Goal: Information Seeking & Learning: Learn about a topic

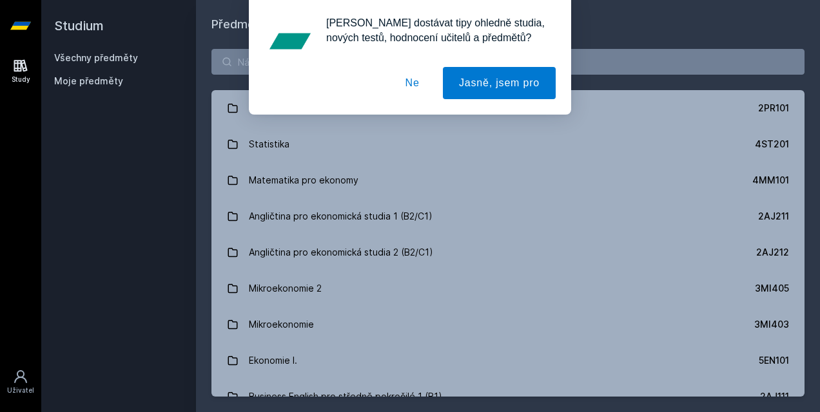
click at [421, 86] on button "Ne" at bounding box center [412, 83] width 46 height 32
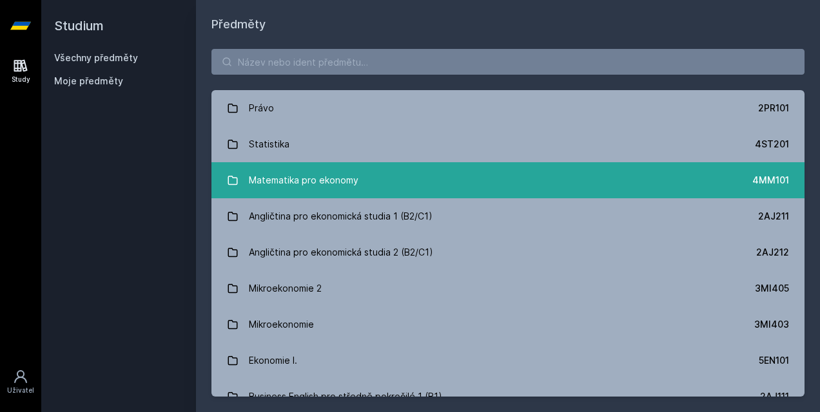
click at [351, 188] on div "Matematika pro ekonomy" at bounding box center [304, 181] width 110 height 26
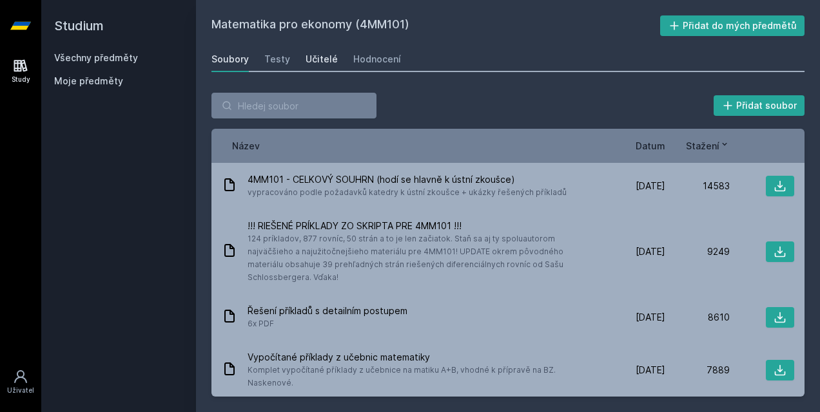
click at [314, 55] on div "Učitelé" at bounding box center [321, 59] width 32 height 13
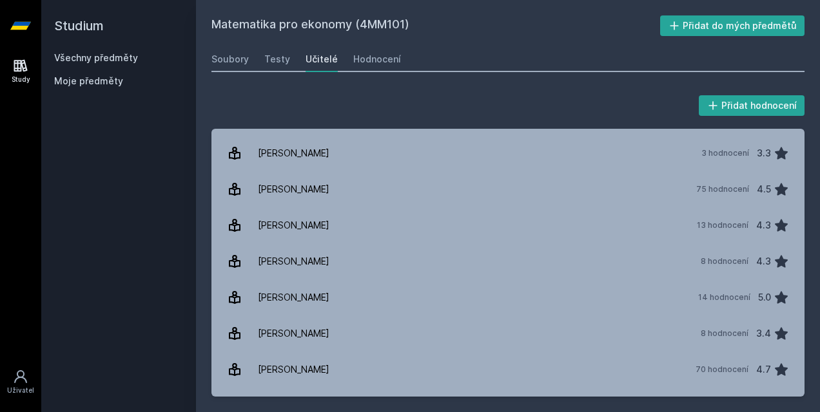
scroll to position [867, 0]
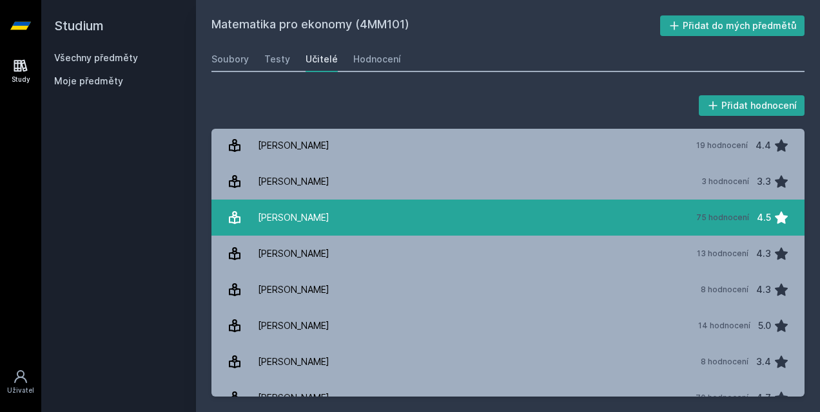
click at [424, 213] on link "[PERSON_NAME] 75 hodnocení 4.5" at bounding box center [507, 218] width 593 height 36
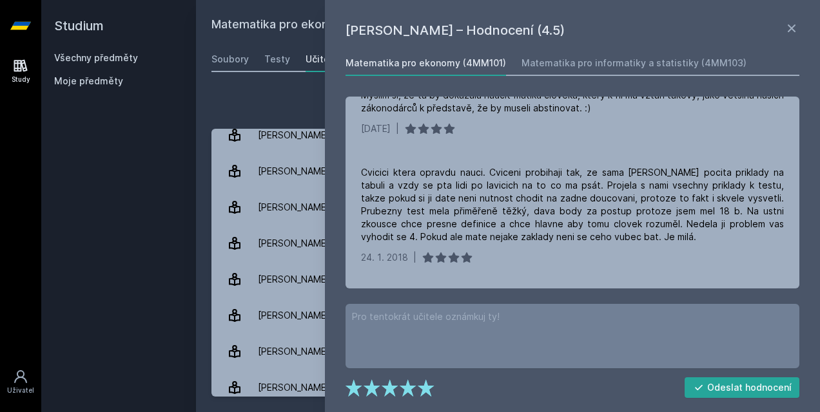
scroll to position [1727, 0]
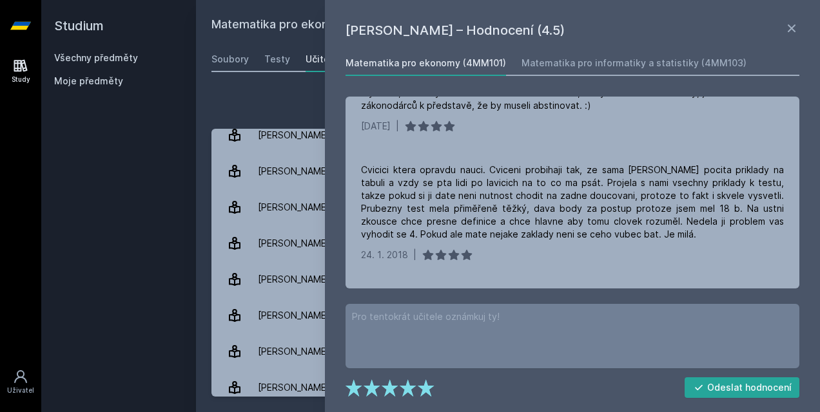
click at [284, 84] on div "Přidat hodnocení [PERSON_NAME] – Hodnocení (4.5) Matematika pro ekonomy (4MM101…" at bounding box center [508, 244] width 624 height 335
click at [792, 26] on icon at bounding box center [791, 28] width 15 height 15
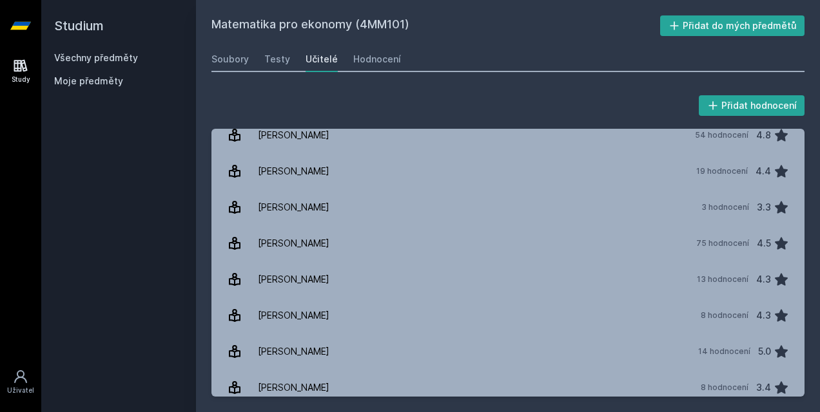
click at [104, 57] on link "Všechny předměty" at bounding box center [96, 57] width 84 height 11
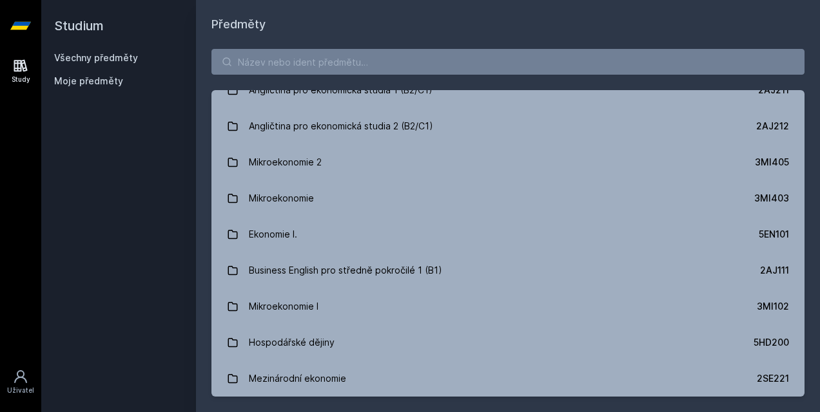
scroll to position [147, 0]
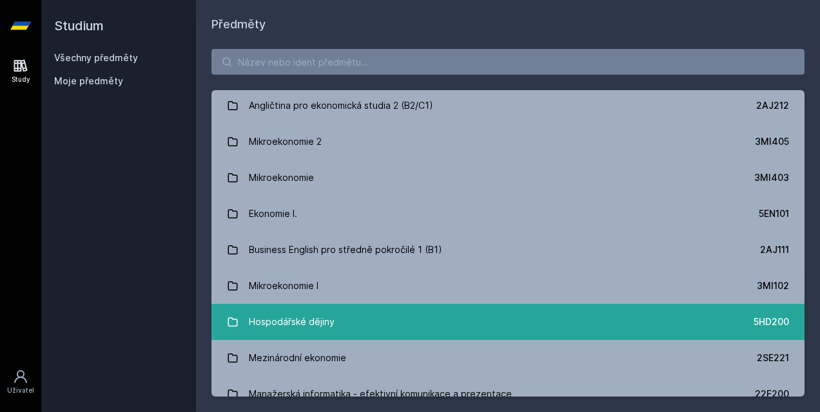
click at [320, 322] on div "Hospodářské dějiny" at bounding box center [292, 322] width 86 height 26
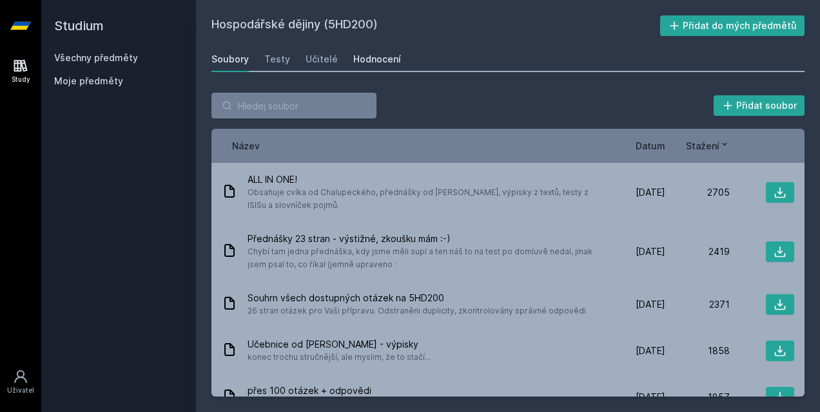
click at [374, 54] on div "Hodnocení" at bounding box center [377, 59] width 48 height 13
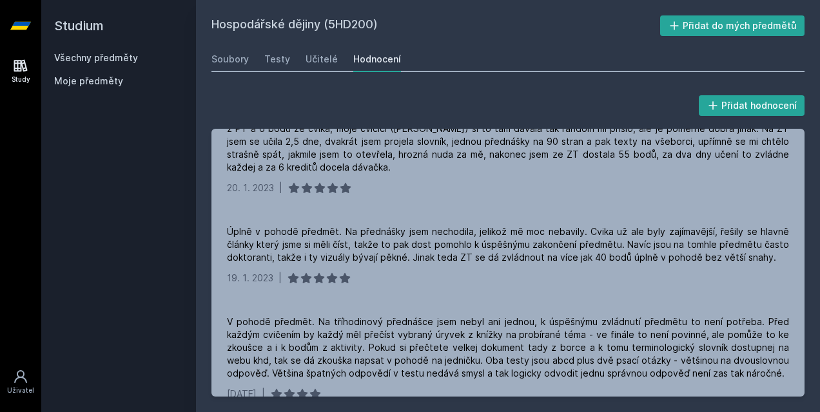
scroll to position [131, 0]
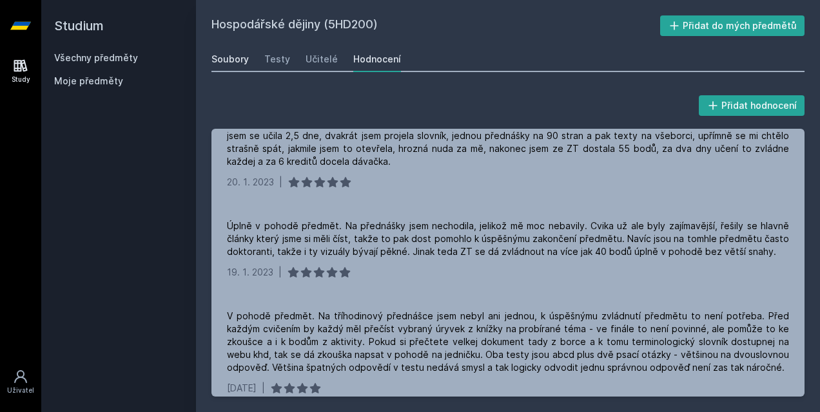
click at [220, 50] on link "Soubory" at bounding box center [229, 59] width 37 height 26
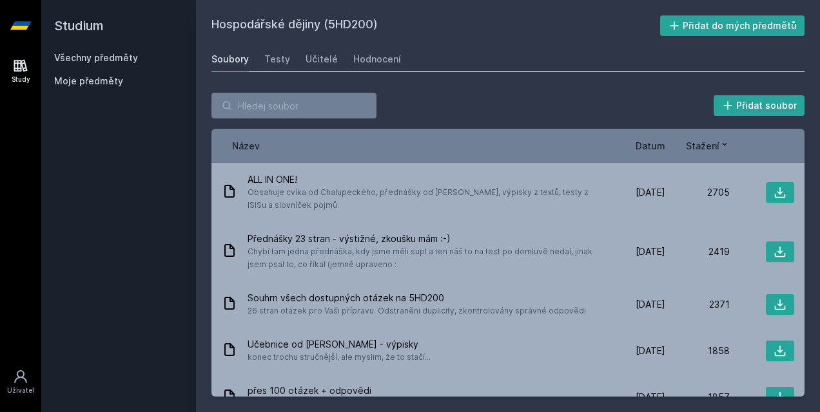
click at [125, 53] on link "Všechny předměty" at bounding box center [96, 57] width 84 height 11
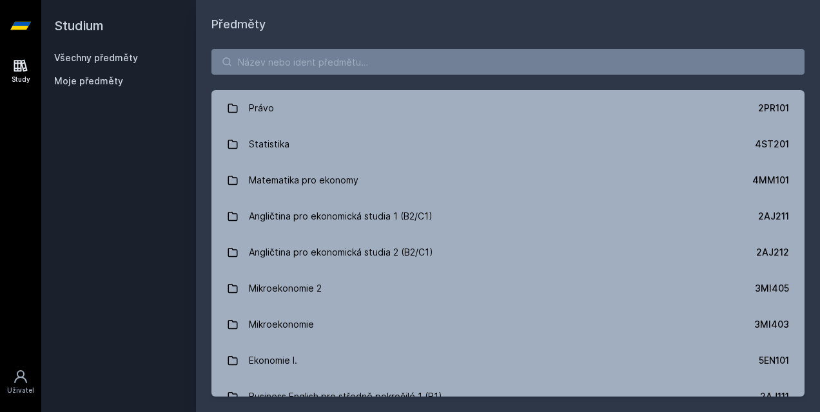
click at [803, 117] on div "Právo 2PR101 Statistika 4ST201 Matematika pro ekonomy 4MM101 Angličtina pro eko…" at bounding box center [508, 223] width 624 height 379
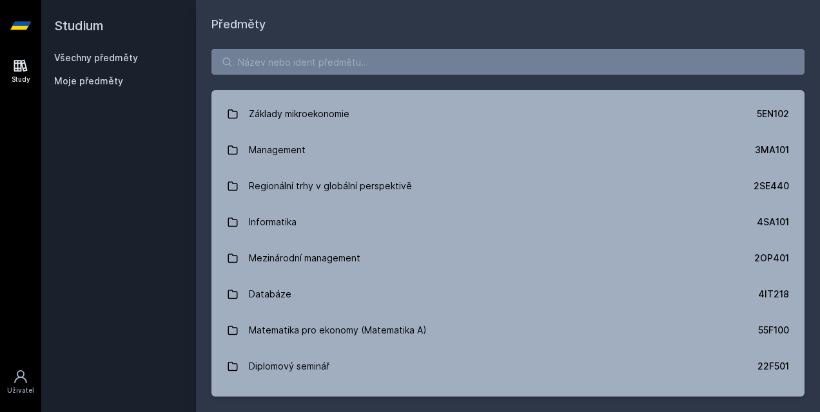
scroll to position [578, 0]
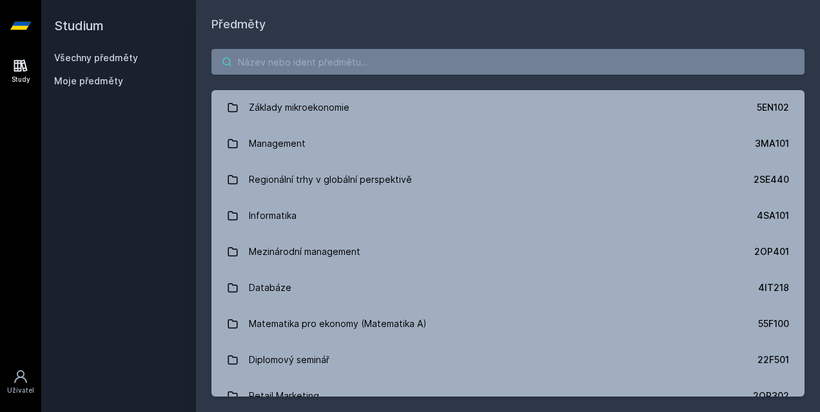
click at [470, 63] on input "search" at bounding box center [507, 62] width 593 height 26
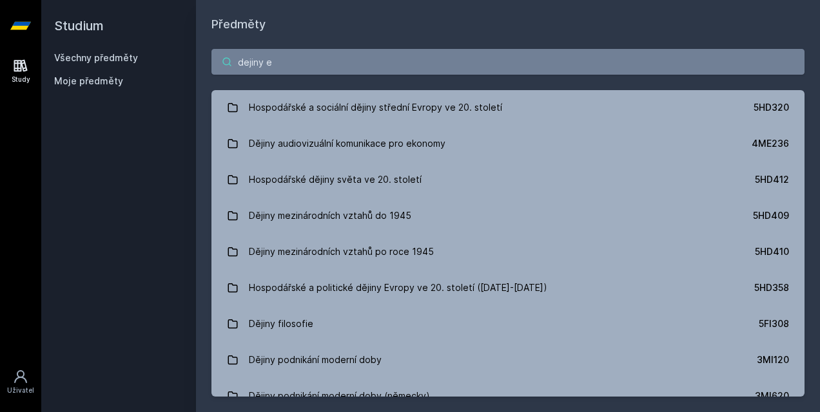
scroll to position [0, 0]
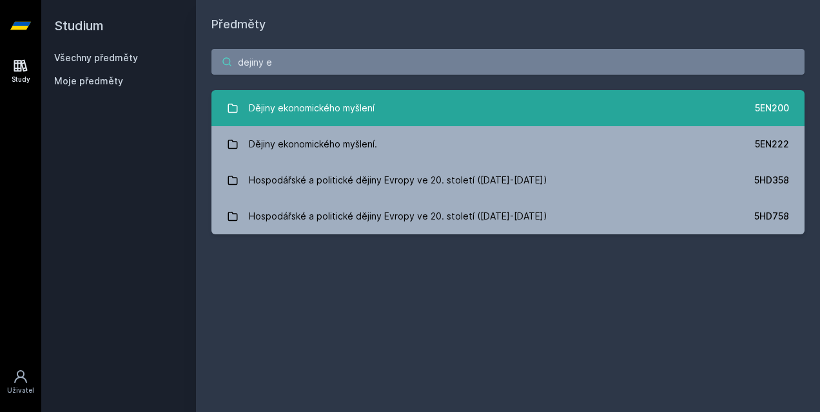
type input "dejiny e"
click at [515, 115] on link "Dějiny ekonomického myšlení 5EN200" at bounding box center [507, 108] width 593 height 36
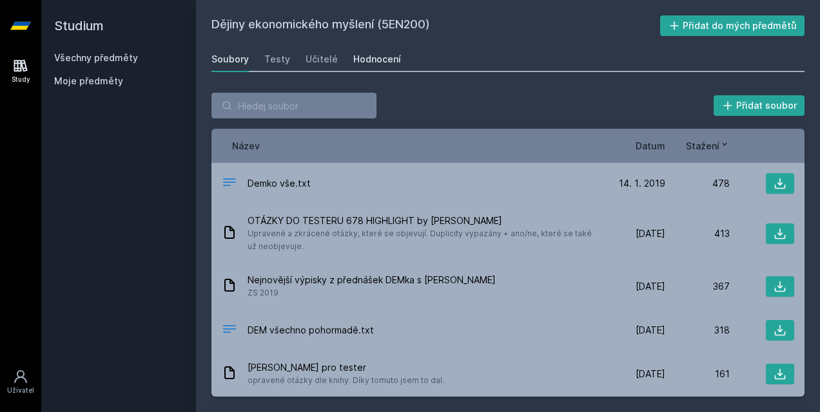
click at [372, 61] on div "Hodnocení" at bounding box center [377, 59] width 48 height 13
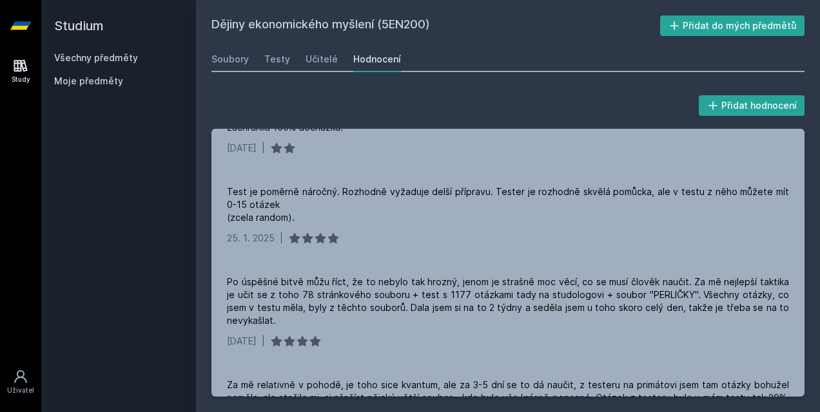
scroll to position [583, 0]
